Goal: Find specific page/section

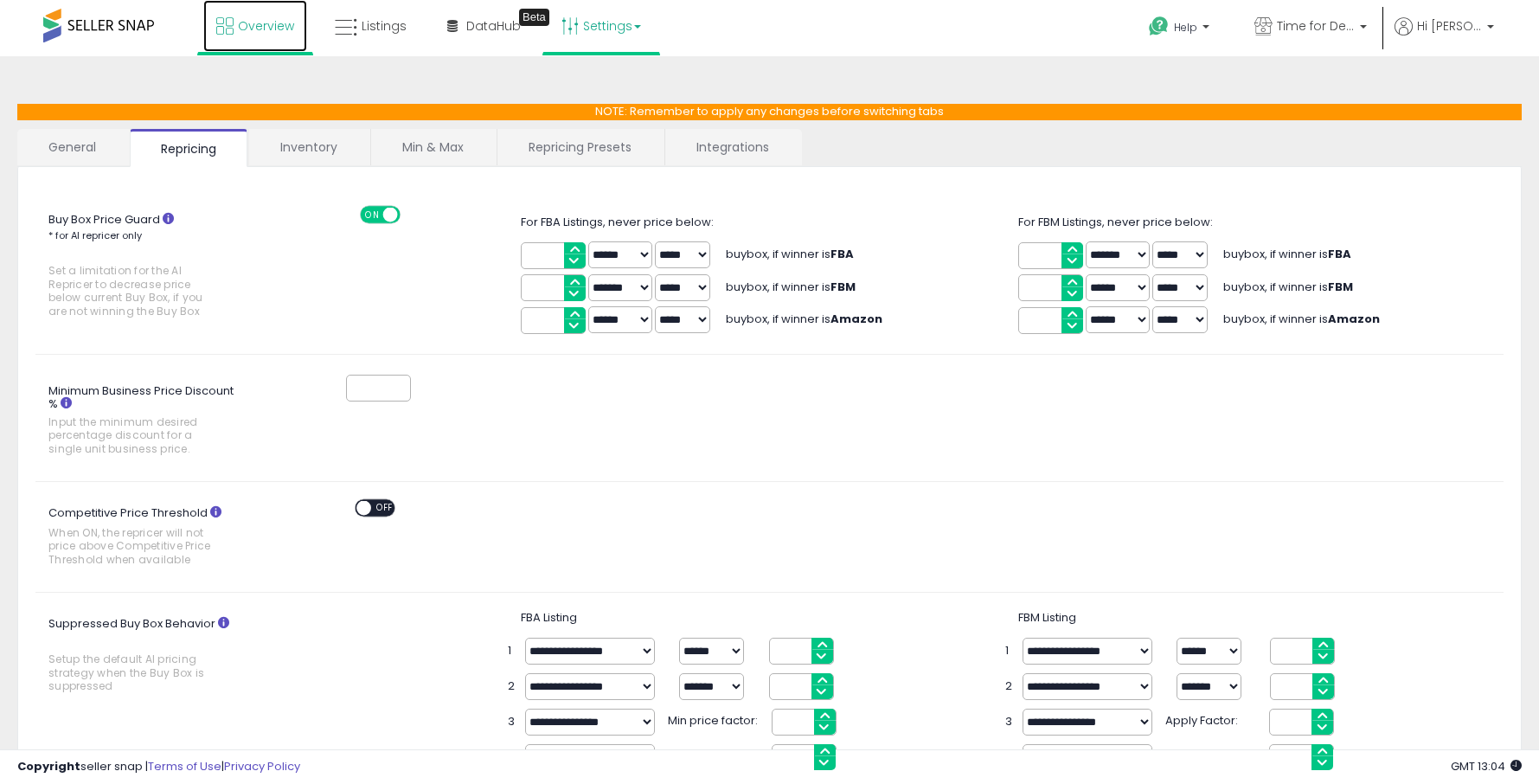
click at [241, 35] on link "Overview" at bounding box center [254, 26] width 104 height 52
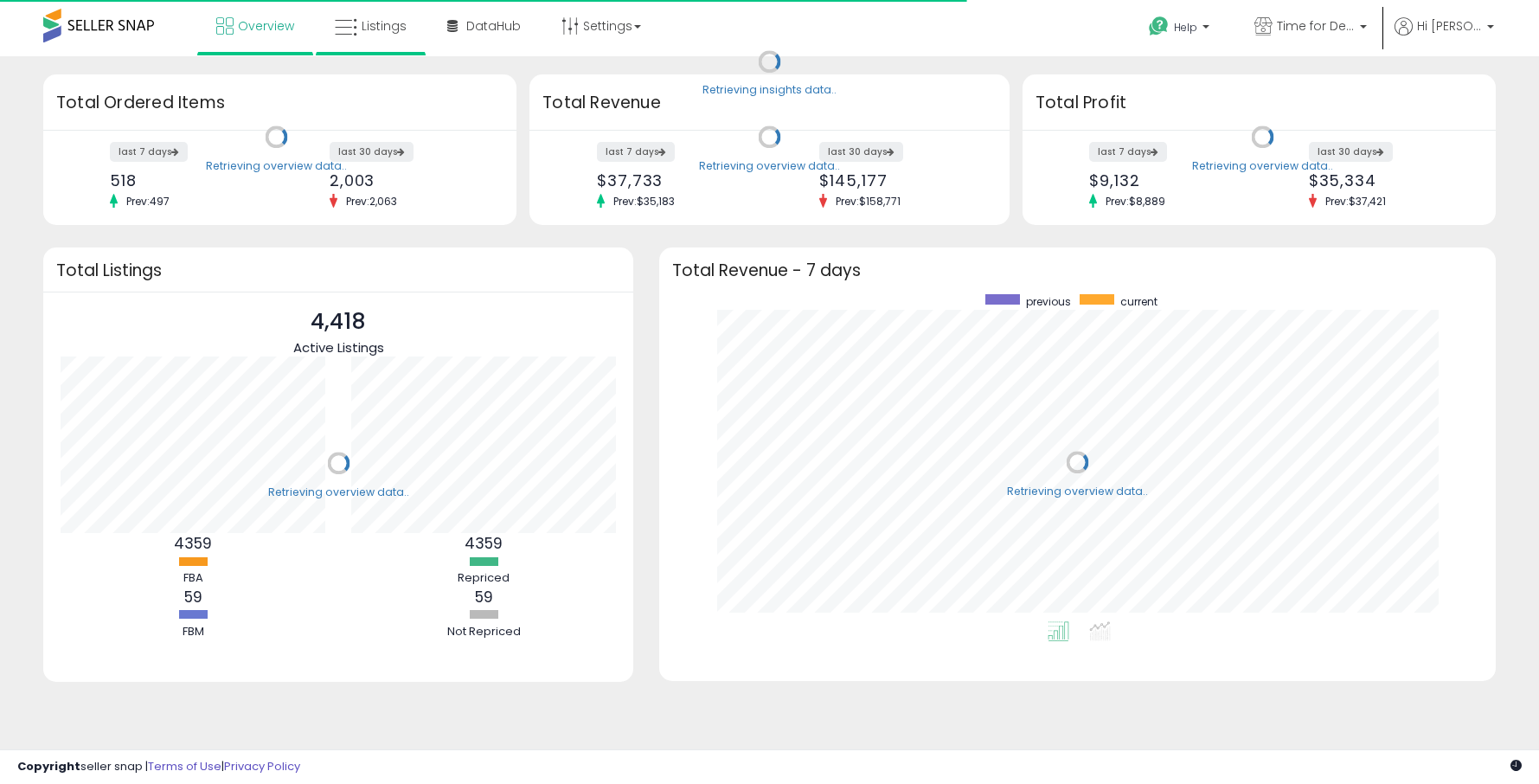
scroll to position [327, 802]
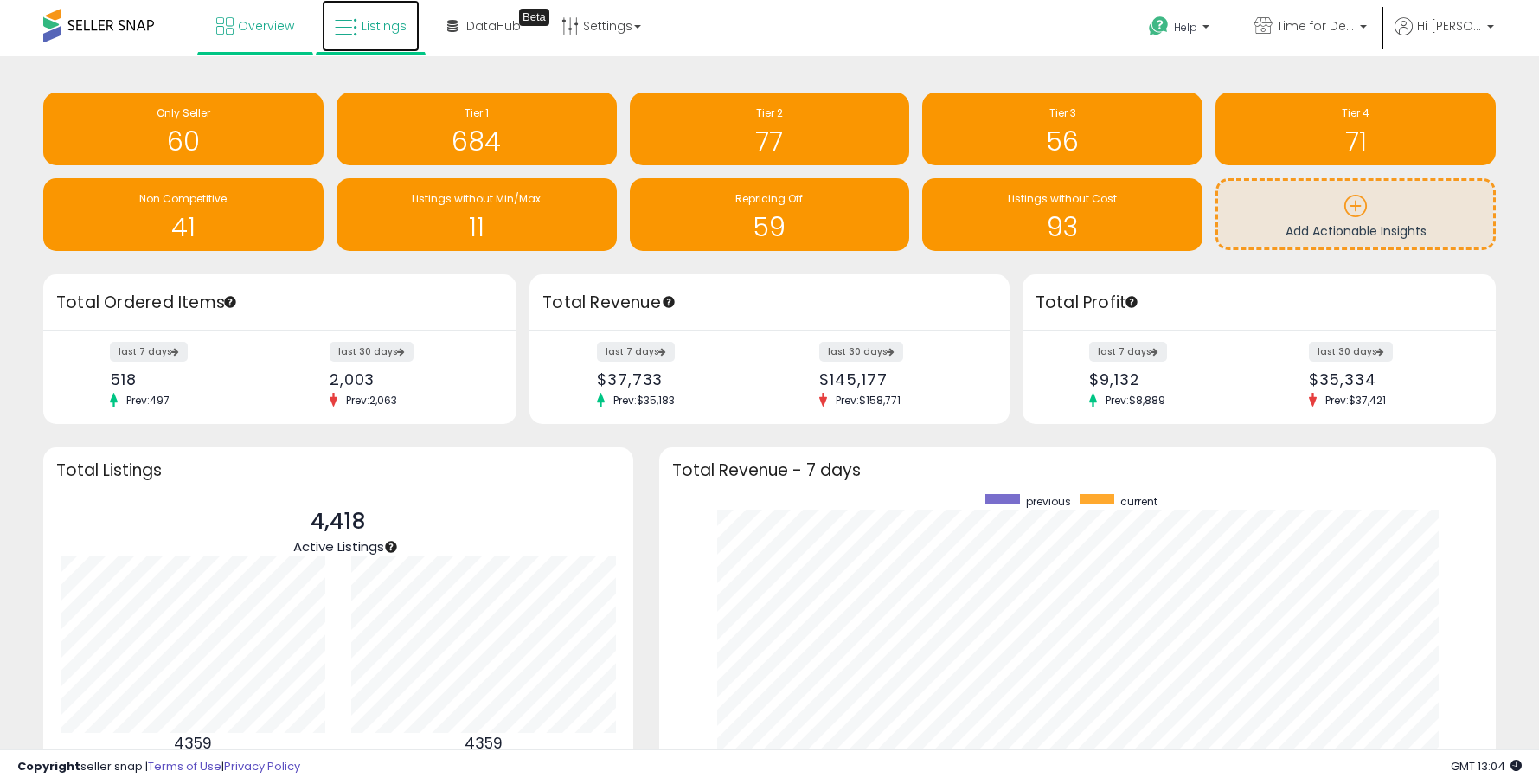
click at [369, 31] on span "Listings" at bounding box center [384, 26] width 45 height 17
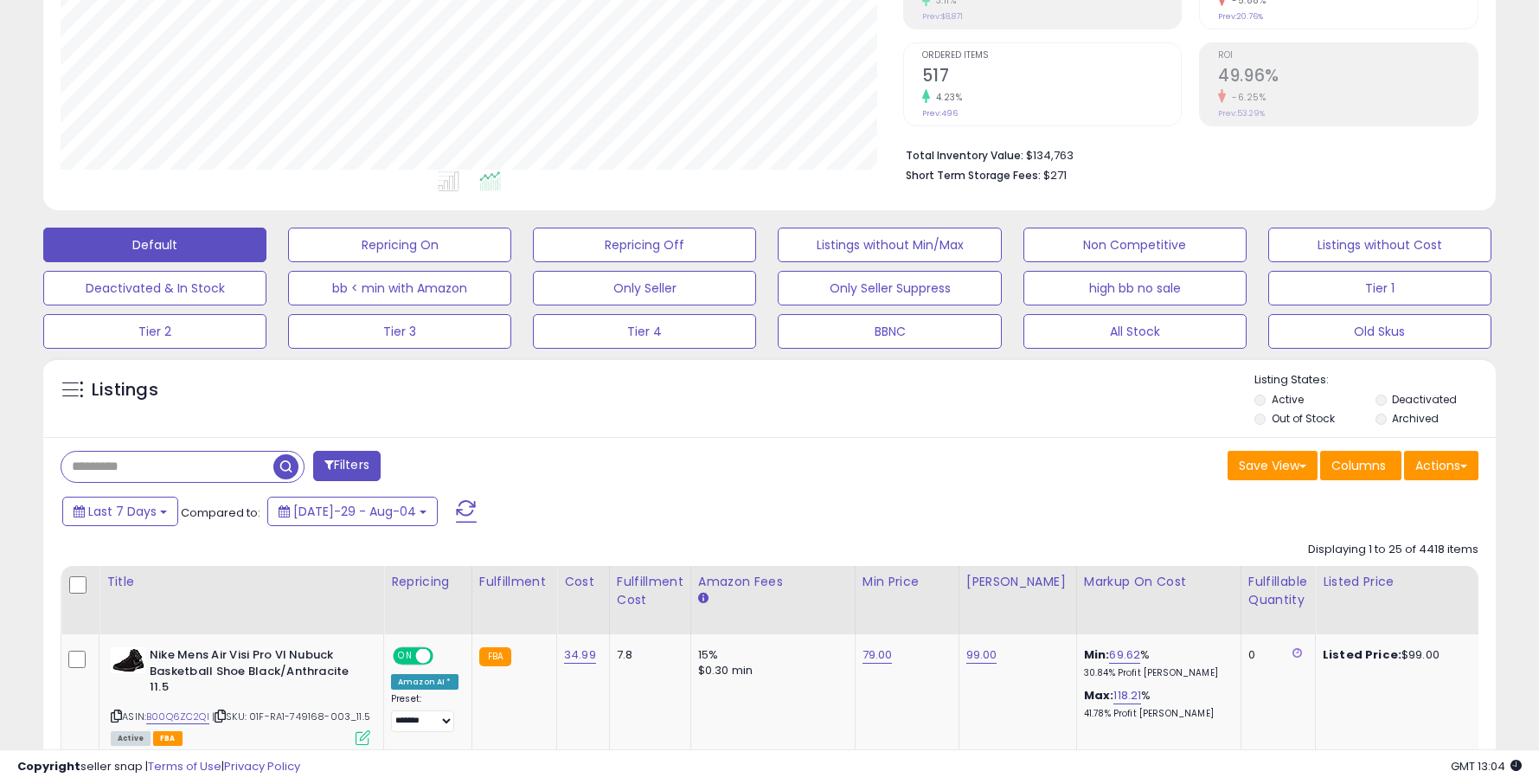
scroll to position [428, 0]
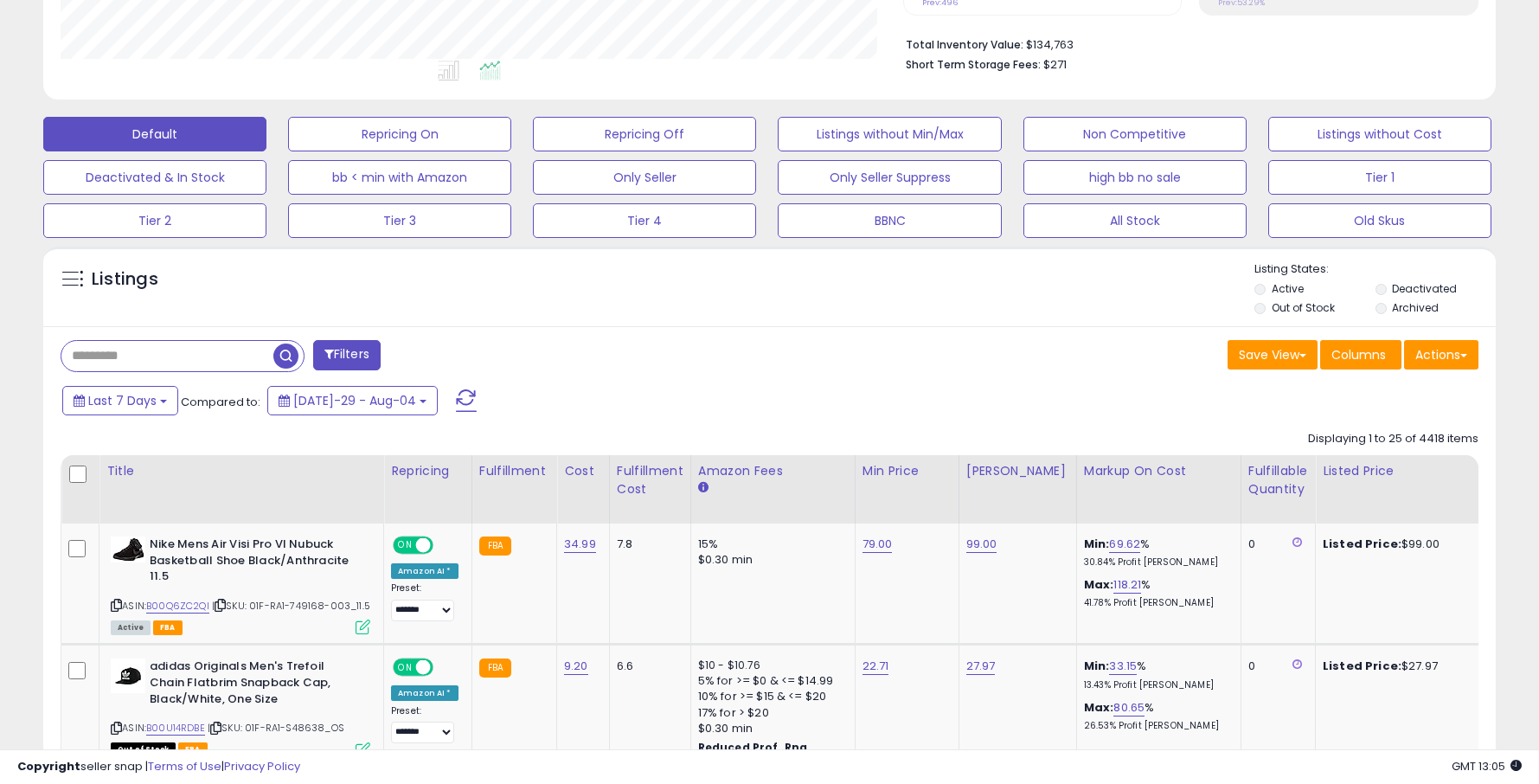
click at [173, 357] on input "text" at bounding box center [167, 355] width 212 height 30
type input "******"
click at [421, 359] on span "button" at bounding box center [423, 355] width 25 height 25
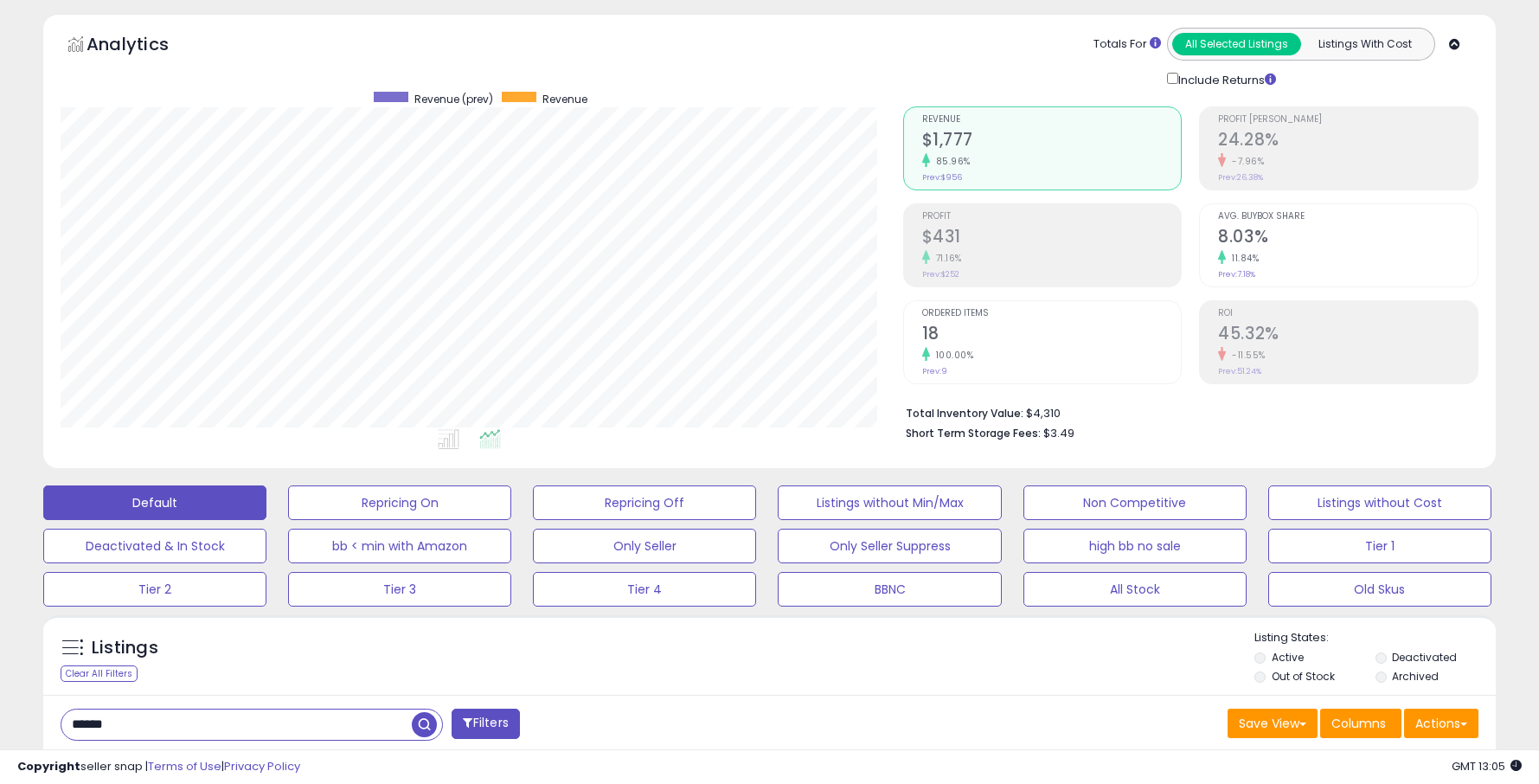
scroll to position [49, 0]
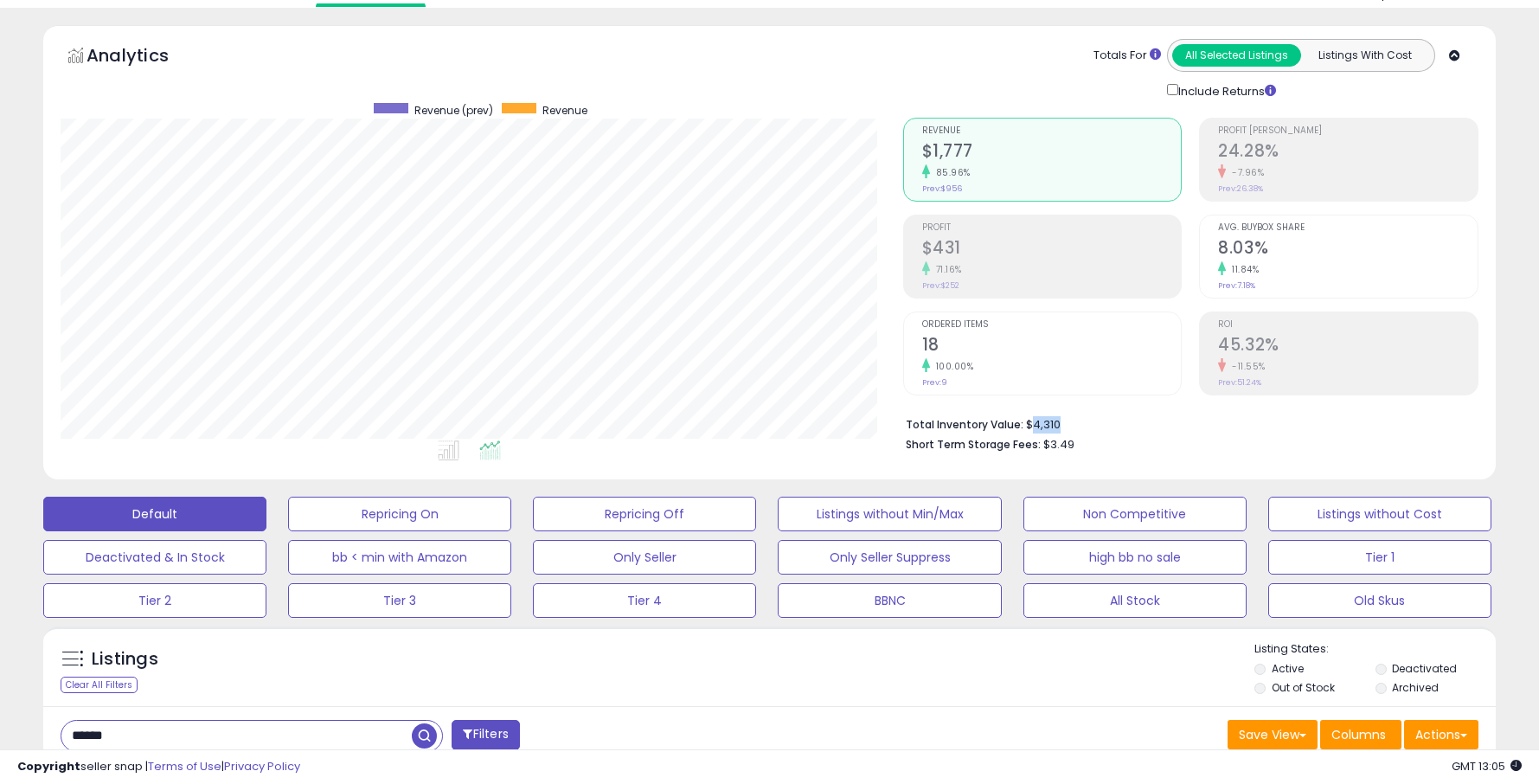
drag, startPoint x: 1059, startPoint y: 426, endPoint x: 1027, endPoint y: 426, distance: 32.0
click at [1027, 426] on li "Total Inventory Value: $4,310" at bounding box center [1186, 422] width 560 height 21
drag, startPoint x: 1029, startPoint y: 425, endPoint x: 1057, endPoint y: 425, distance: 28.0
click at [1057, 425] on li "Total Inventory Value: $4,310" at bounding box center [1186, 422] width 560 height 21
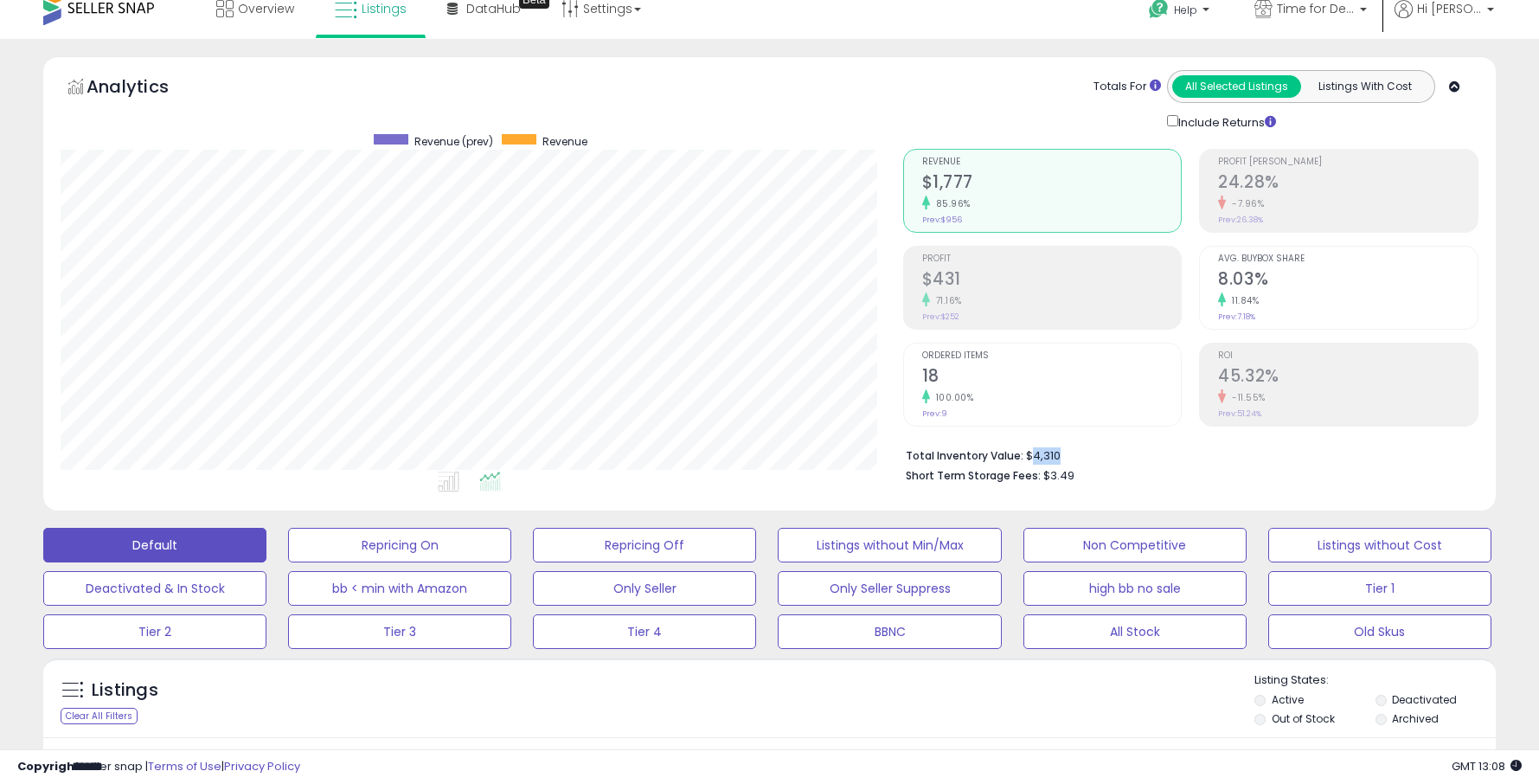
scroll to position [0, 0]
